Goal: Navigation & Orientation: Understand site structure

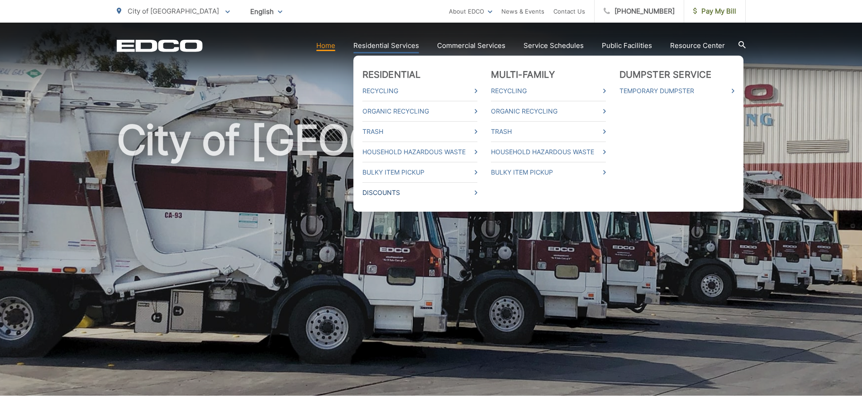
click at [416, 196] on link "Discounts" at bounding box center [420, 192] width 115 height 11
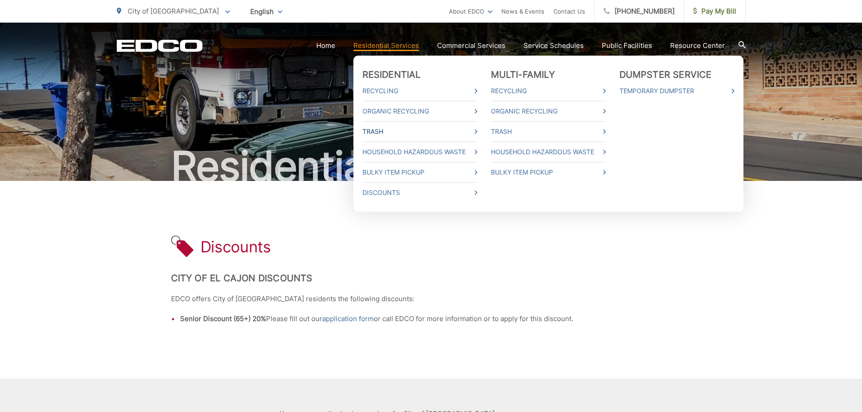
click at [390, 131] on link "Trash" at bounding box center [420, 131] width 115 height 11
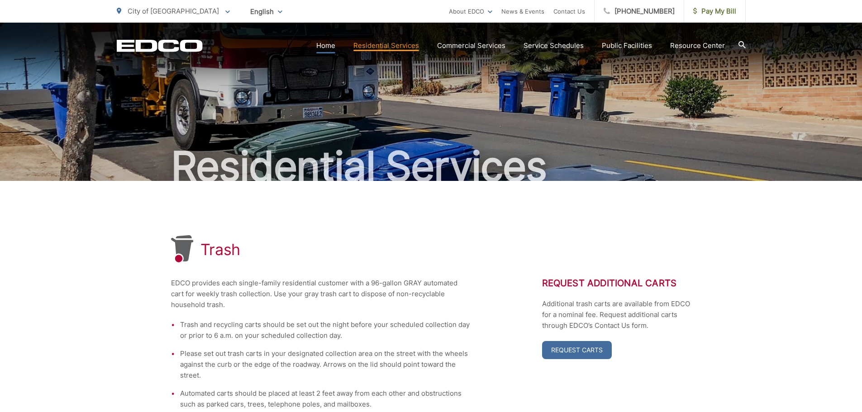
click at [334, 48] on link "Home" at bounding box center [325, 45] width 19 height 11
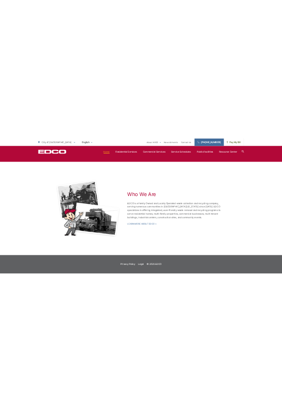
scroll to position [1764, 0]
